Goal: Task Accomplishment & Management: Use online tool/utility

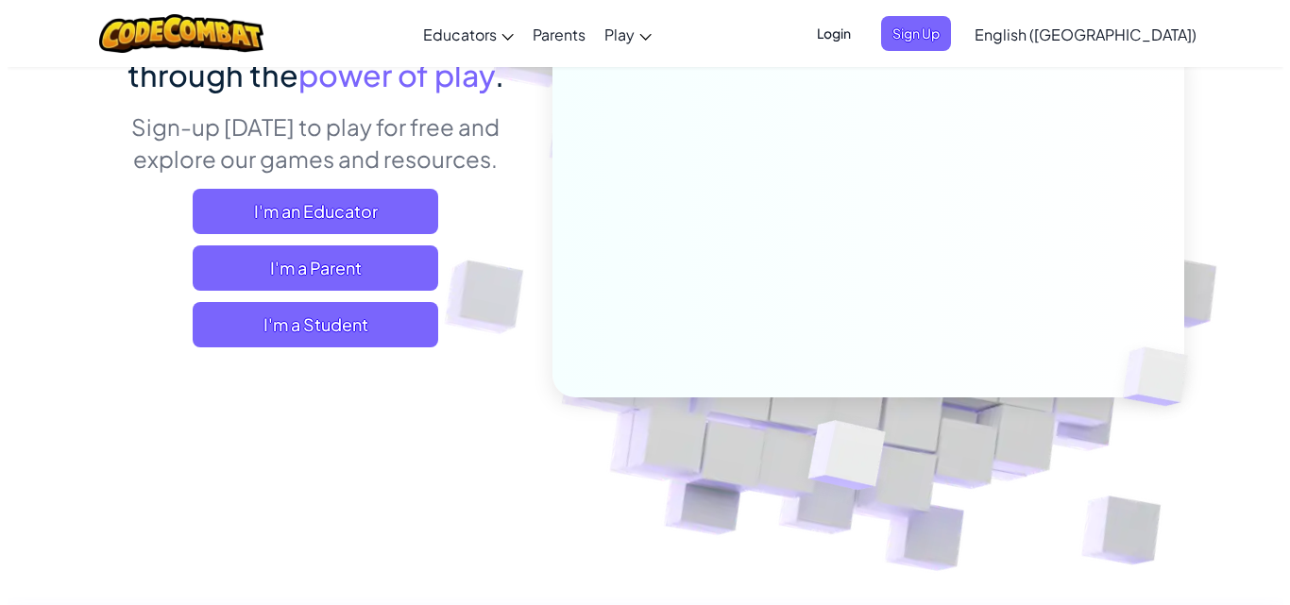
scroll to position [283, 0]
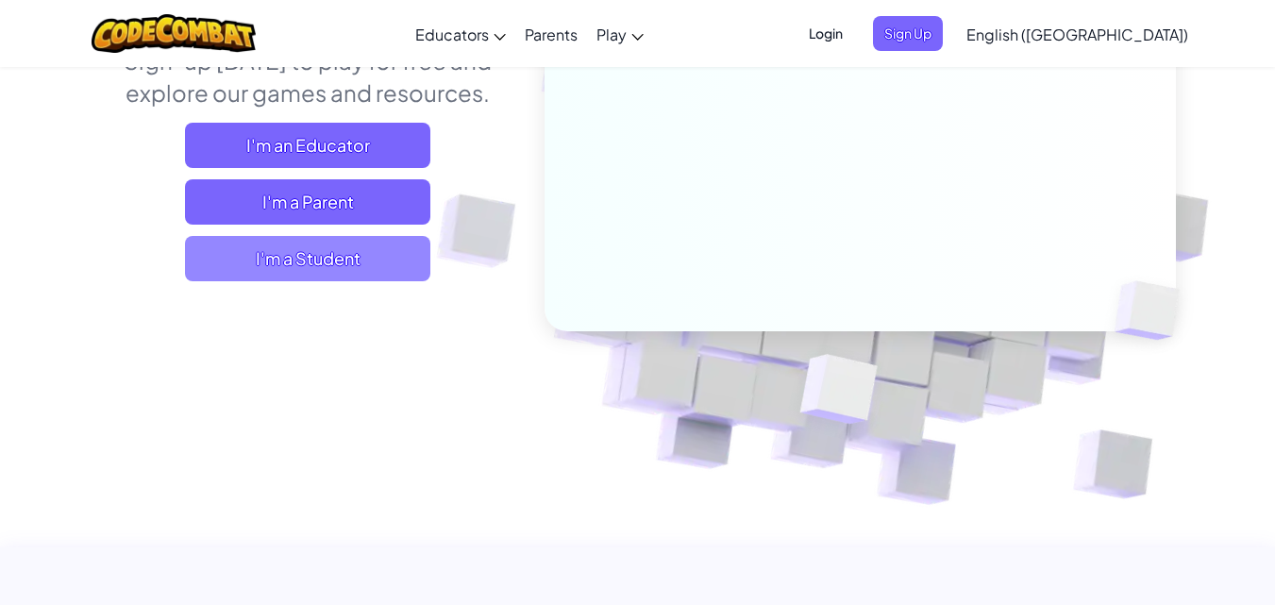
click at [361, 251] on span "I'm a Student" at bounding box center [307, 258] width 245 height 45
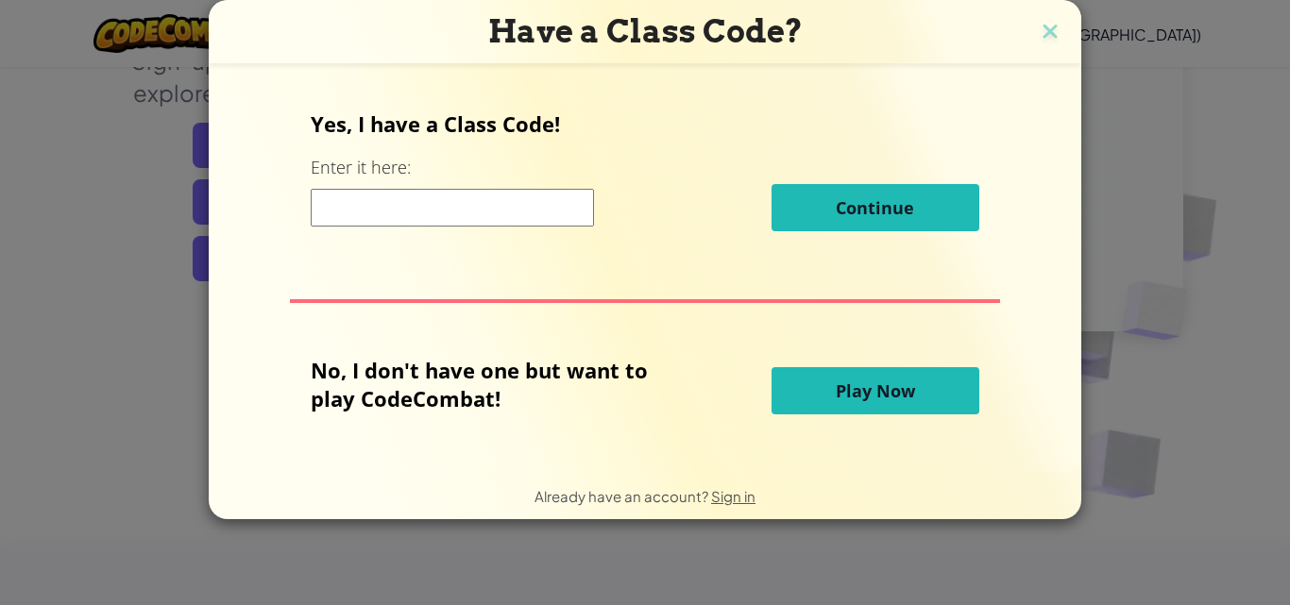
click at [509, 217] on input at bounding box center [452, 208] width 283 height 38
click at [802, 415] on div "No, I don't have one but want to play CodeCombat! Play Now" at bounding box center [644, 391] width 667 height 70
click at [802, 408] on button "Play Now" at bounding box center [875, 390] width 208 height 47
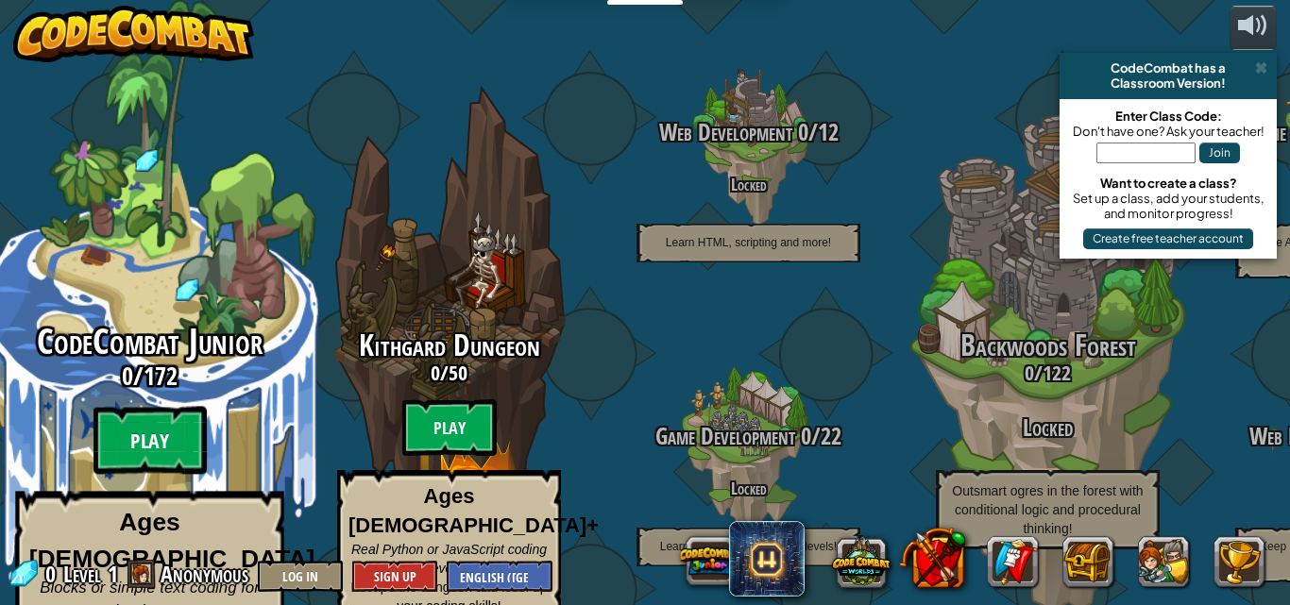
click at [180, 407] on btn "Play" at bounding box center [149, 441] width 113 height 68
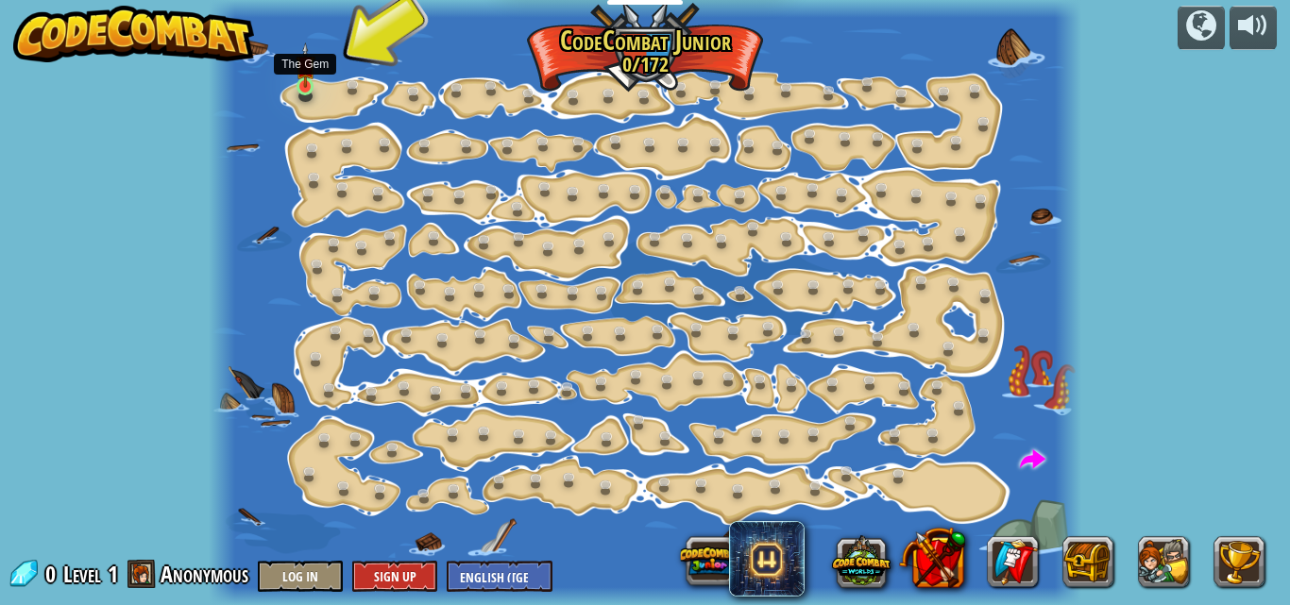
click at [311, 84] on img at bounding box center [306, 65] width 20 height 46
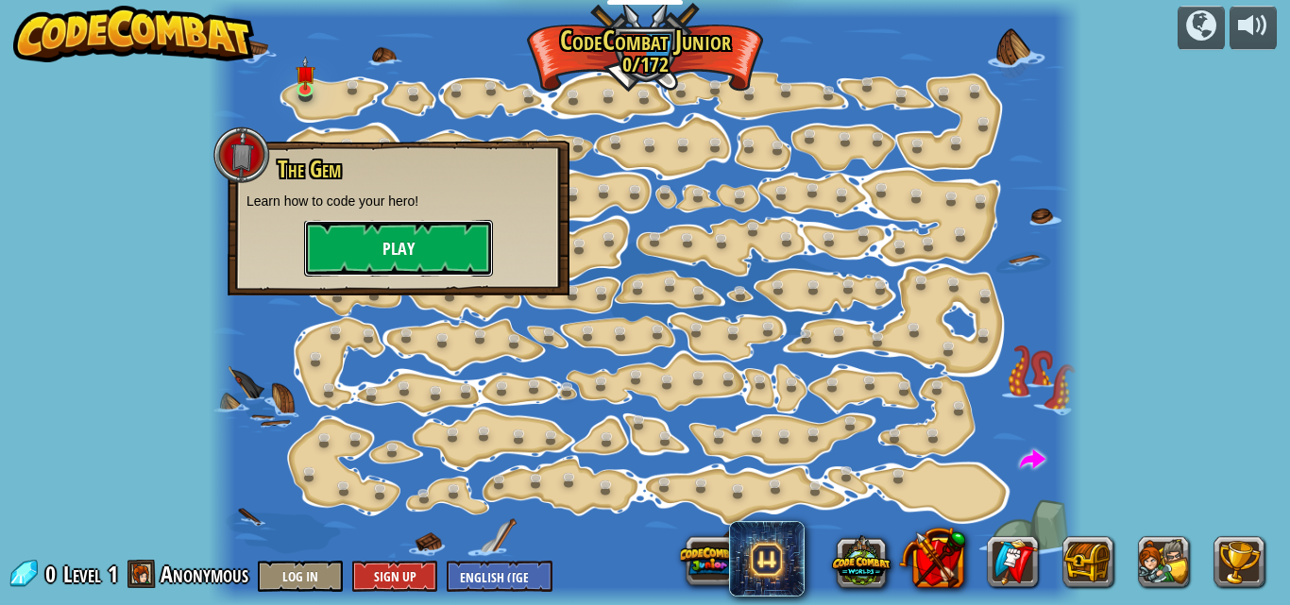
click at [380, 263] on button "Play" at bounding box center [398, 248] width 189 height 57
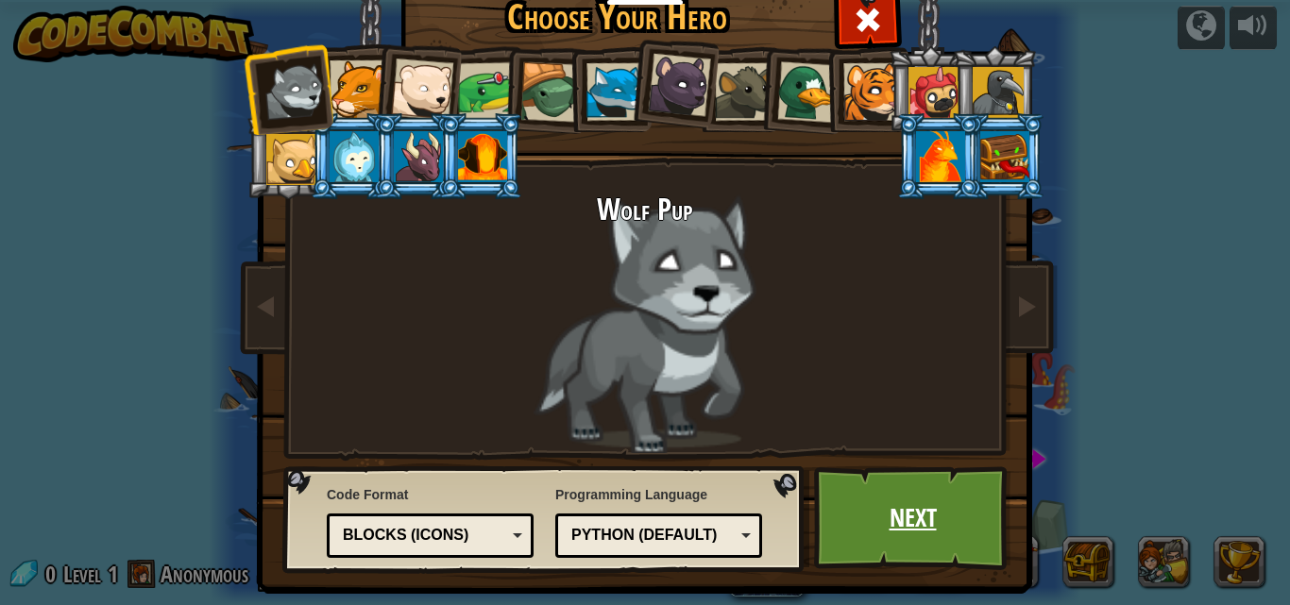
click at [904, 519] on link "Next" at bounding box center [912, 518] width 197 height 104
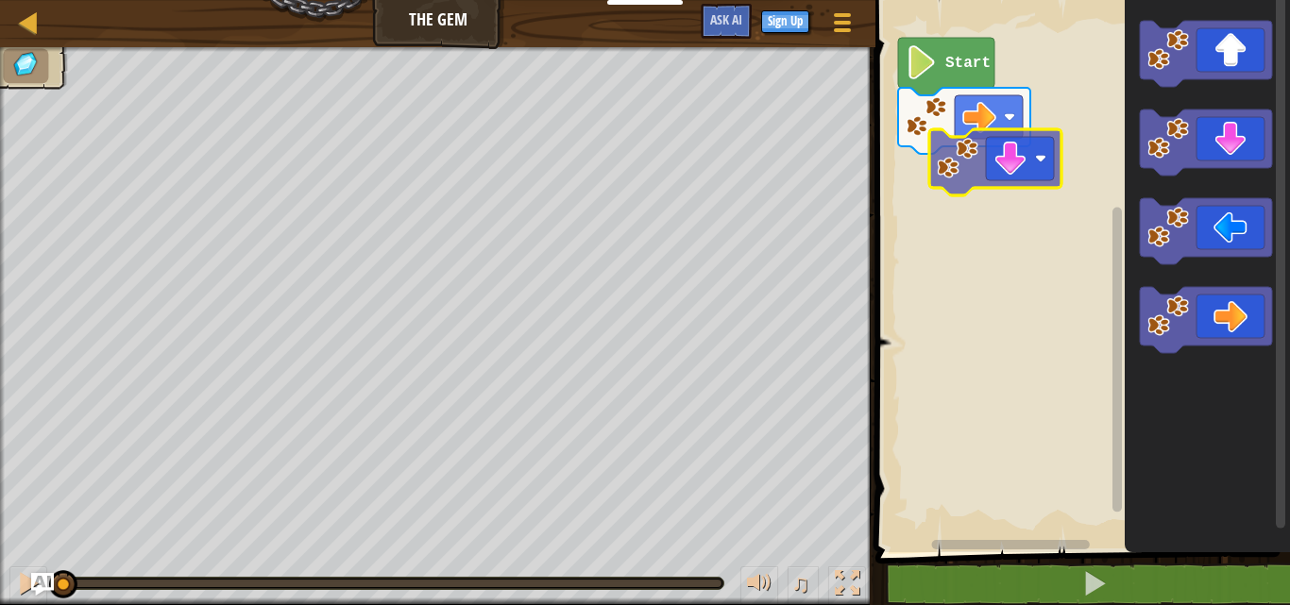
click at [970, 110] on div "Start" at bounding box center [1080, 272] width 420 height 562
